Goal: Check status

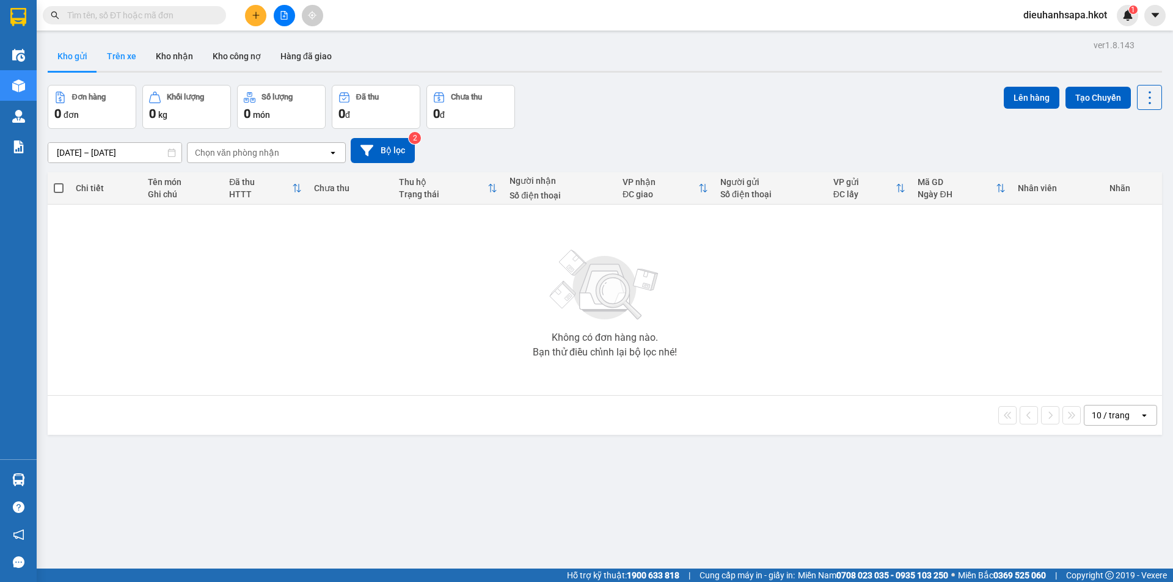
click at [138, 50] on button "Trên xe" at bounding box center [121, 56] width 49 height 29
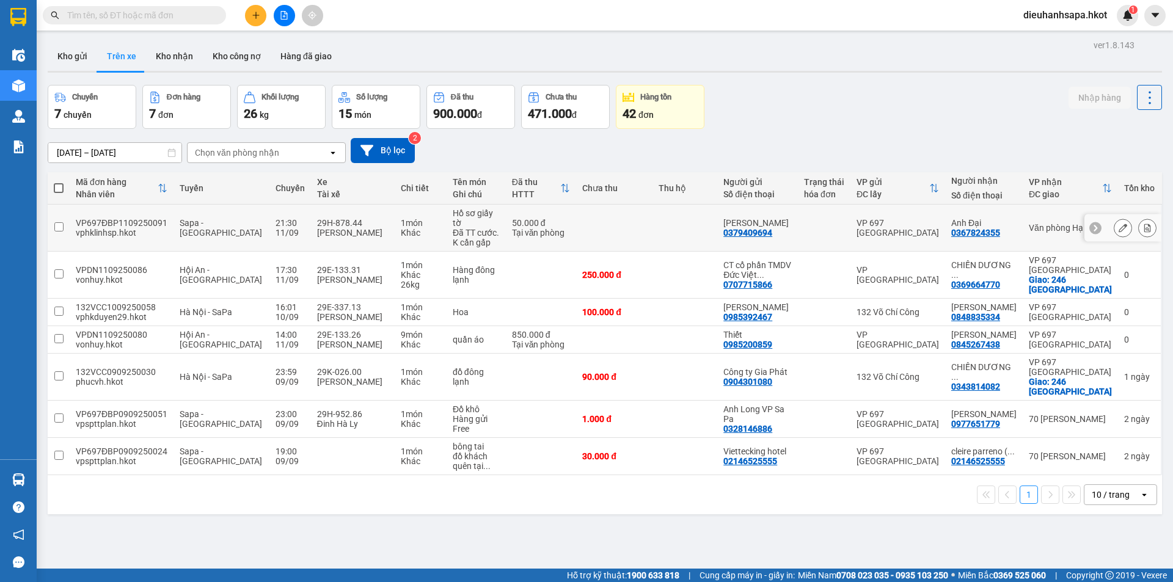
click at [141, 220] on div "VP697ĐBP1109250091" at bounding box center [122, 223] width 92 height 10
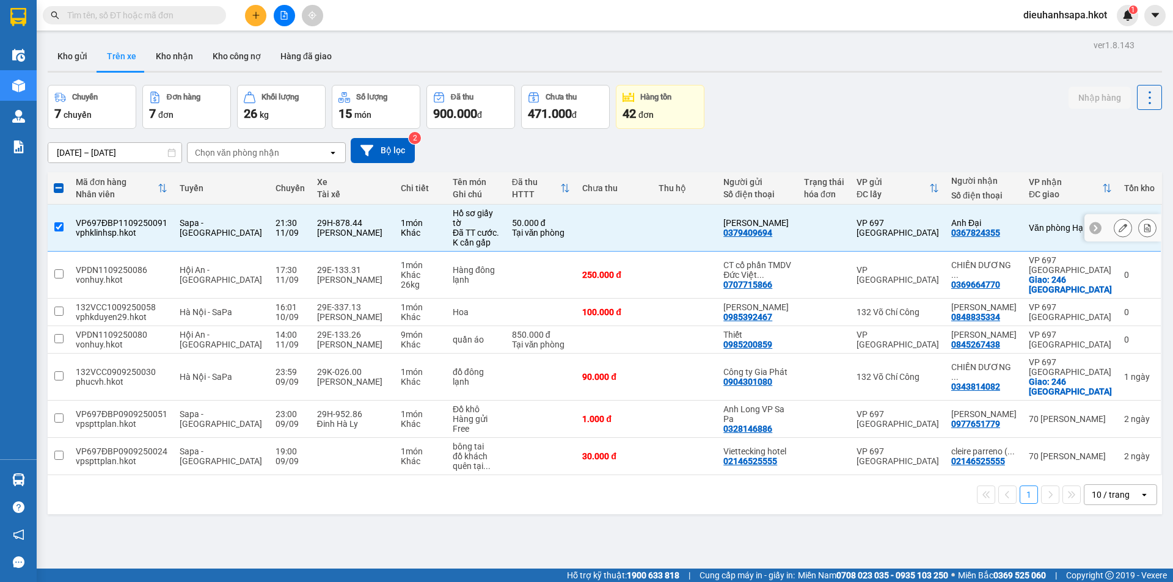
click at [143, 219] on div "VP697ĐBP1109250091" at bounding box center [122, 223] width 92 height 10
checkbox input "false"
